Goal: Use online tool/utility: Utilize a website feature to perform a specific function

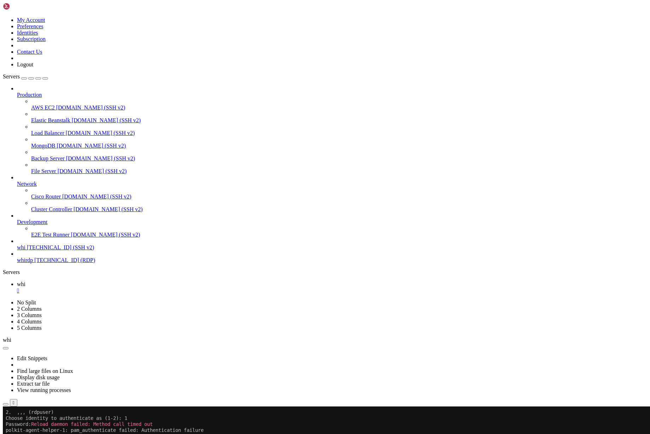
scroll to position [234, 0]
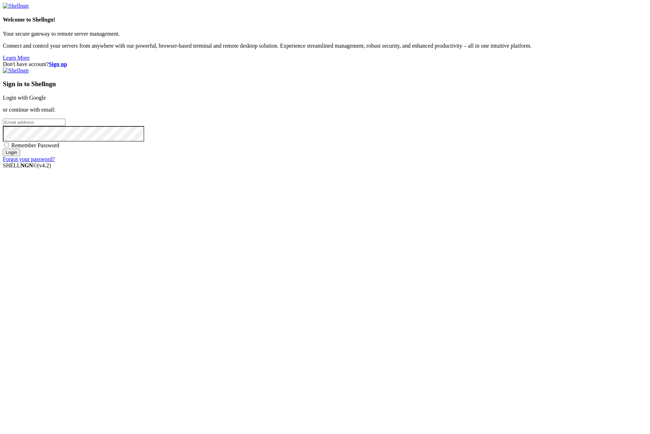
click at [46, 101] on link "Login with Google" at bounding box center [24, 98] width 43 height 6
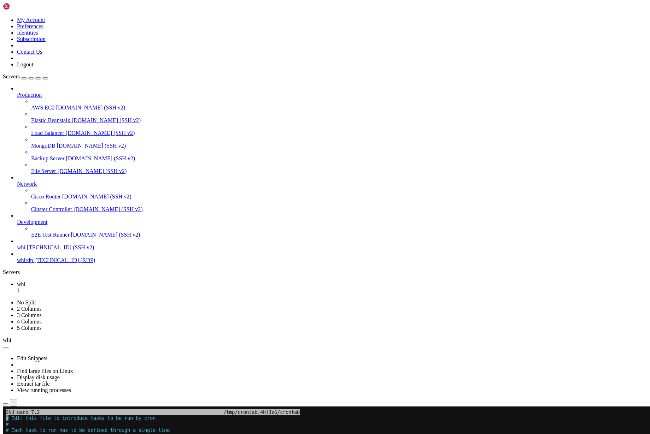
scroll to position [234, 0]
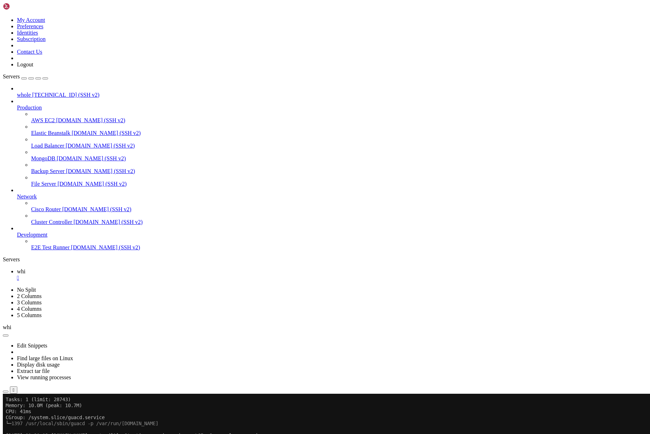
scroll to position [378, 0]
drag, startPoint x: 7, startPoint y: 767, endPoint x: 131, endPoint y: 555, distance: 245.0
drag, startPoint x: 7, startPoint y: 760, endPoint x: 83, endPoint y: 760, distance: 76.0
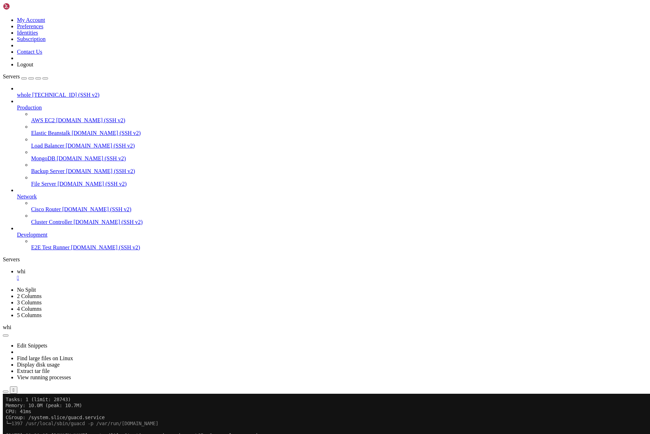
drag, startPoint x: 6, startPoint y: 761, endPoint x: 115, endPoint y: 772, distance: 110.1
